Goal: Check status: Check status

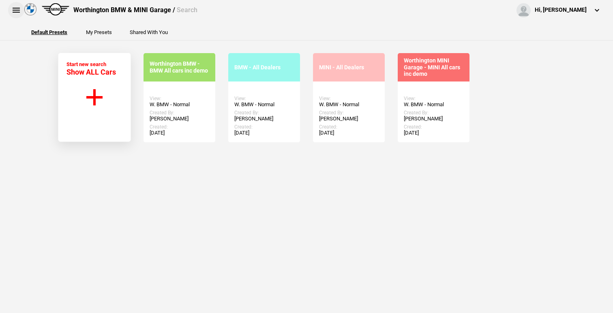
click at [14, 7] on button at bounding box center [16, 10] width 16 height 16
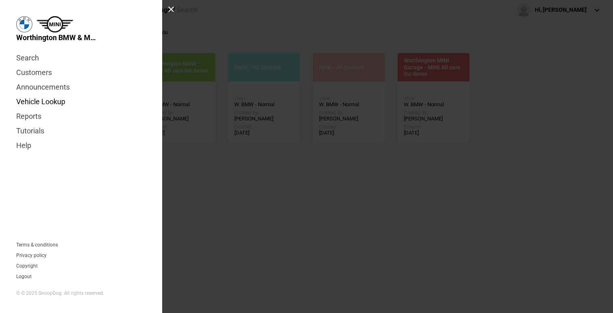
click at [39, 97] on link "Vehicle Lookup" at bounding box center [81, 102] width 130 height 15
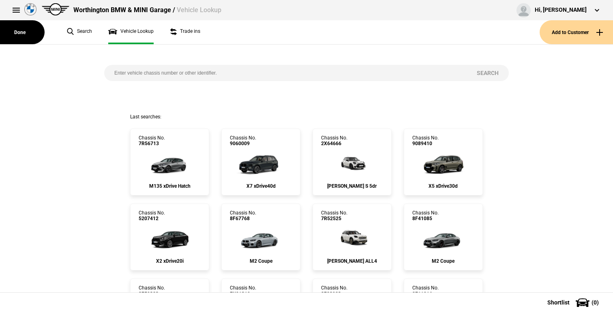
click at [144, 75] on input "search" at bounding box center [285, 73] width 363 height 16
type input "2x59775"
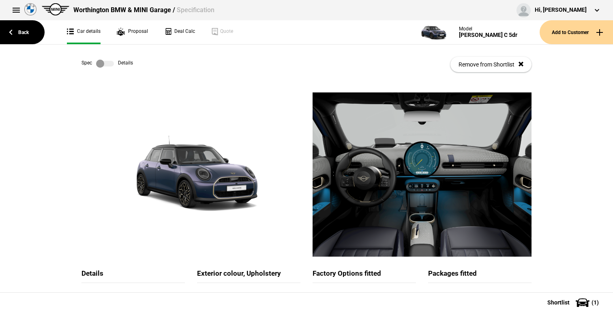
click at [107, 67] on label at bounding box center [105, 64] width 18 height 8
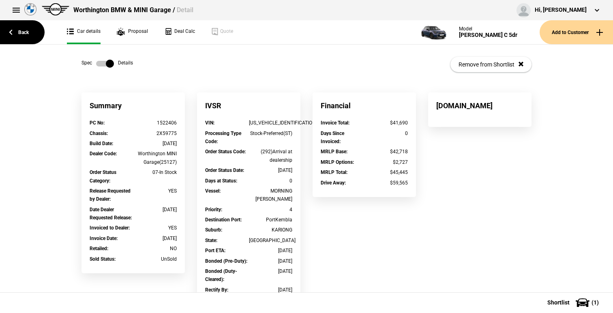
click at [107, 67] on label at bounding box center [105, 64] width 18 height 8
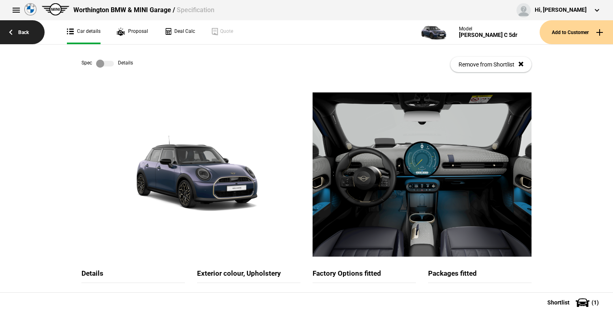
click at [31, 35] on link "Back" at bounding box center [22, 32] width 45 height 24
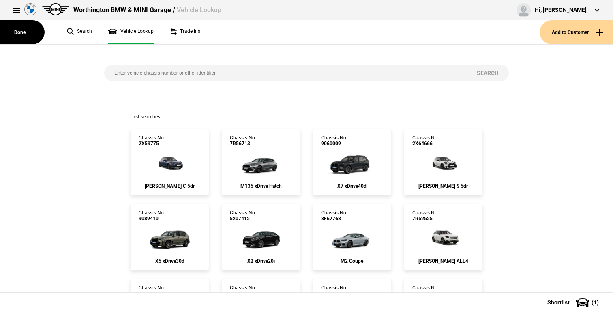
click at [21, 17] on div at bounding box center [16, 10] width 16 height 16
click at [16, 11] on button at bounding box center [16, 10] width 16 height 16
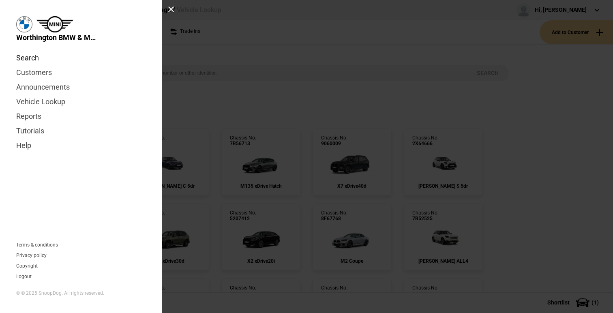
click at [35, 55] on link "Search" at bounding box center [81, 58] width 130 height 15
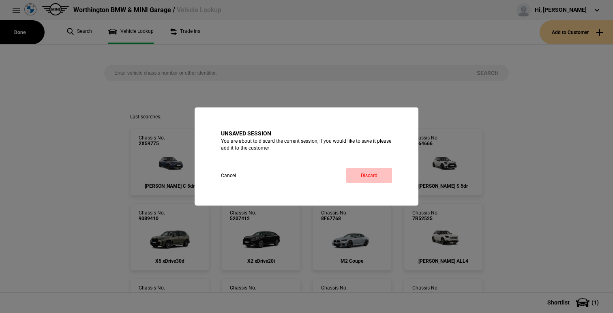
click at [350, 169] on link "Discard" at bounding box center [369, 175] width 46 height 15
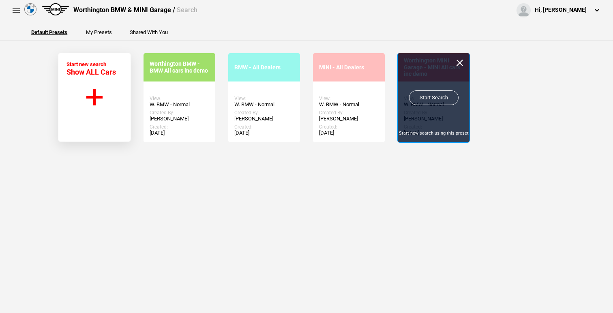
click at [421, 103] on link "Start Search" at bounding box center [433, 97] width 49 height 15
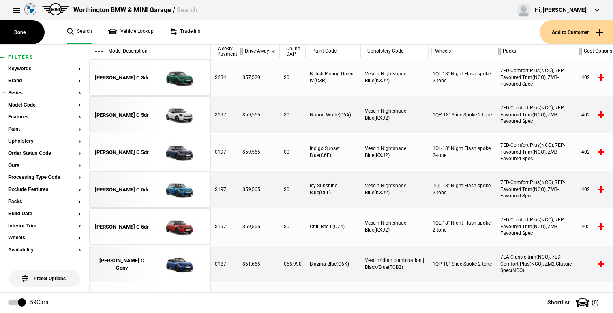
click at [28, 94] on button "Series" at bounding box center [44, 93] width 73 height 6
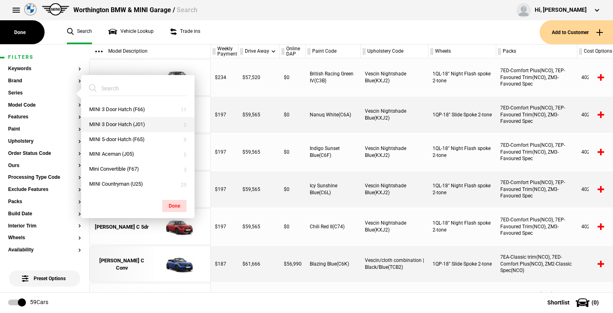
click at [115, 123] on button "MINI 3 Door Hatch (J01)" at bounding box center [138, 124] width 114 height 15
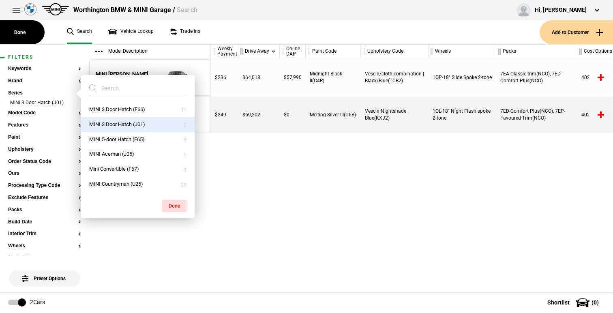
click at [118, 124] on button "MINI 3 Door Hatch (J01)" at bounding box center [138, 124] width 114 height 15
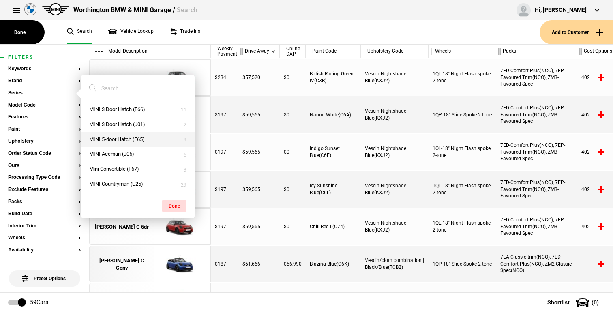
click at [119, 137] on button "MINI 5-door Hatch (F65)" at bounding box center [138, 139] width 114 height 15
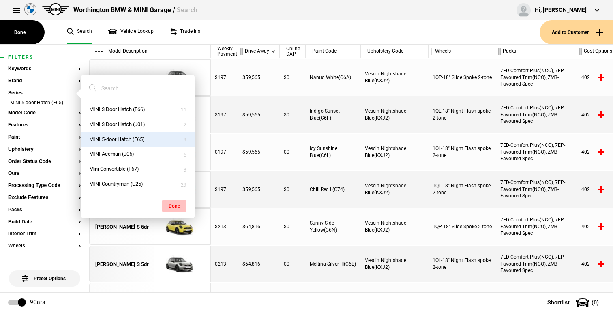
click at [176, 200] on button "Done" at bounding box center [174, 206] width 24 height 12
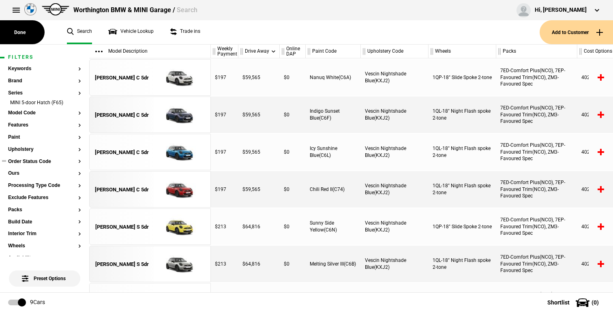
click at [33, 163] on button "Order Status Code" at bounding box center [44, 162] width 73 height 6
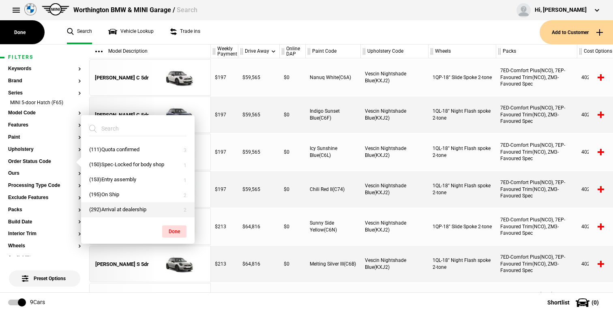
click at [135, 204] on button "(292)Arrival at dealership" at bounding box center [138, 209] width 114 height 15
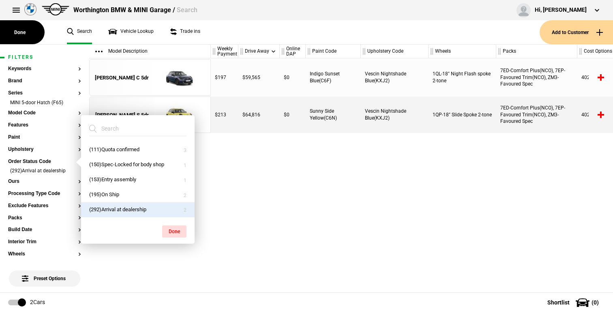
click at [184, 243] on div "(111)Quota confirmed (150)Spec-Locked for body shop (153)Entry assembly (195)On…" at bounding box center [138, 179] width 114 height 129
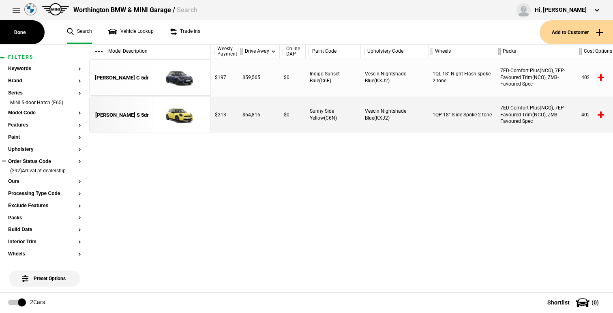
click at [34, 163] on button "Order Status Code" at bounding box center [44, 162] width 73 height 6
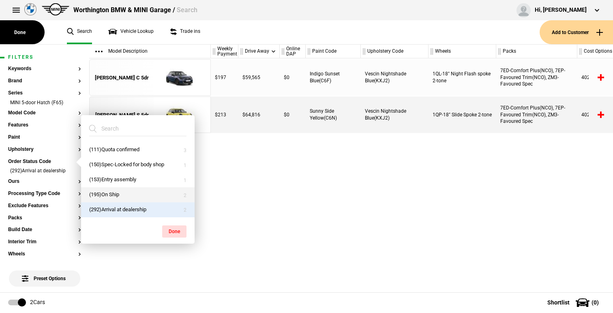
click at [125, 197] on button "(195)On Ship" at bounding box center [138, 194] width 114 height 15
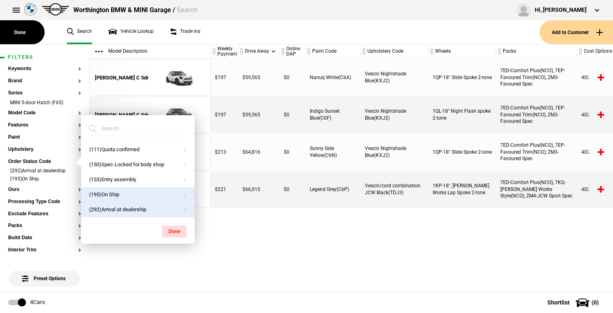
click at [176, 240] on div "(111)Quota confirmed (150)Spec-Locked for body shop (153)Entry assembly (195)On…" at bounding box center [138, 179] width 114 height 129
